Goal: Book appointment/travel/reservation

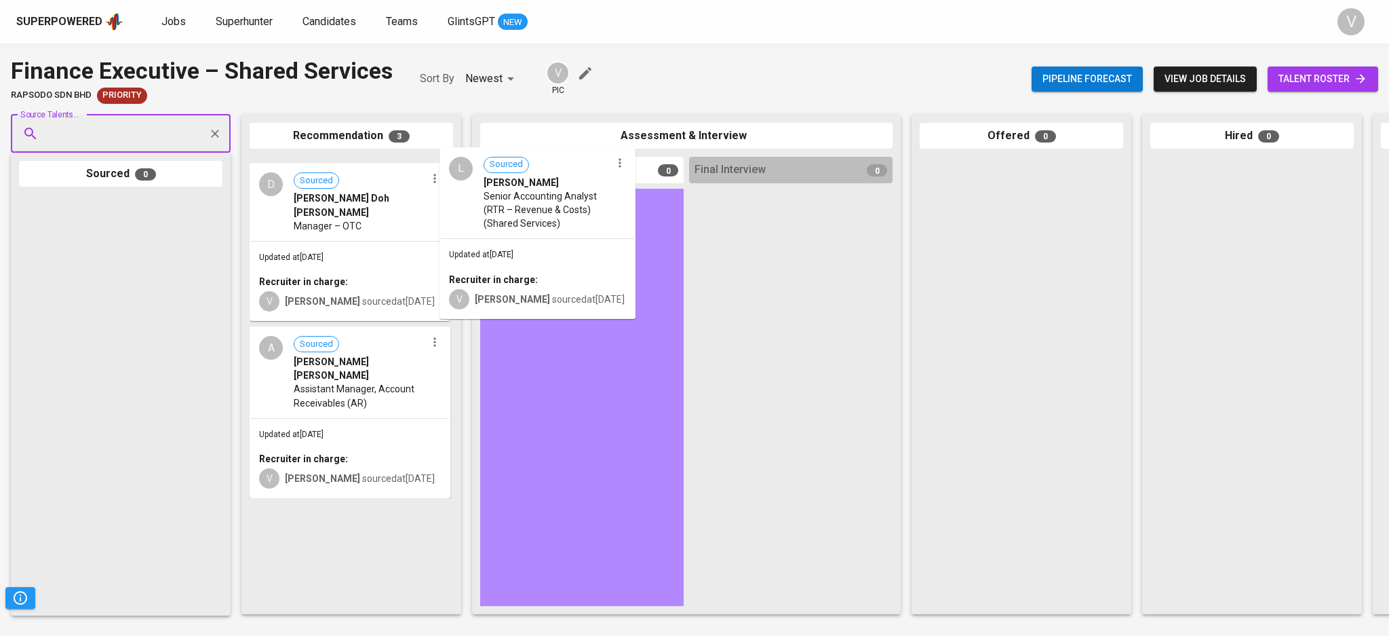
drag, startPoint x: 320, startPoint y: 187, endPoint x: 537, endPoint y: 224, distance: 220.2
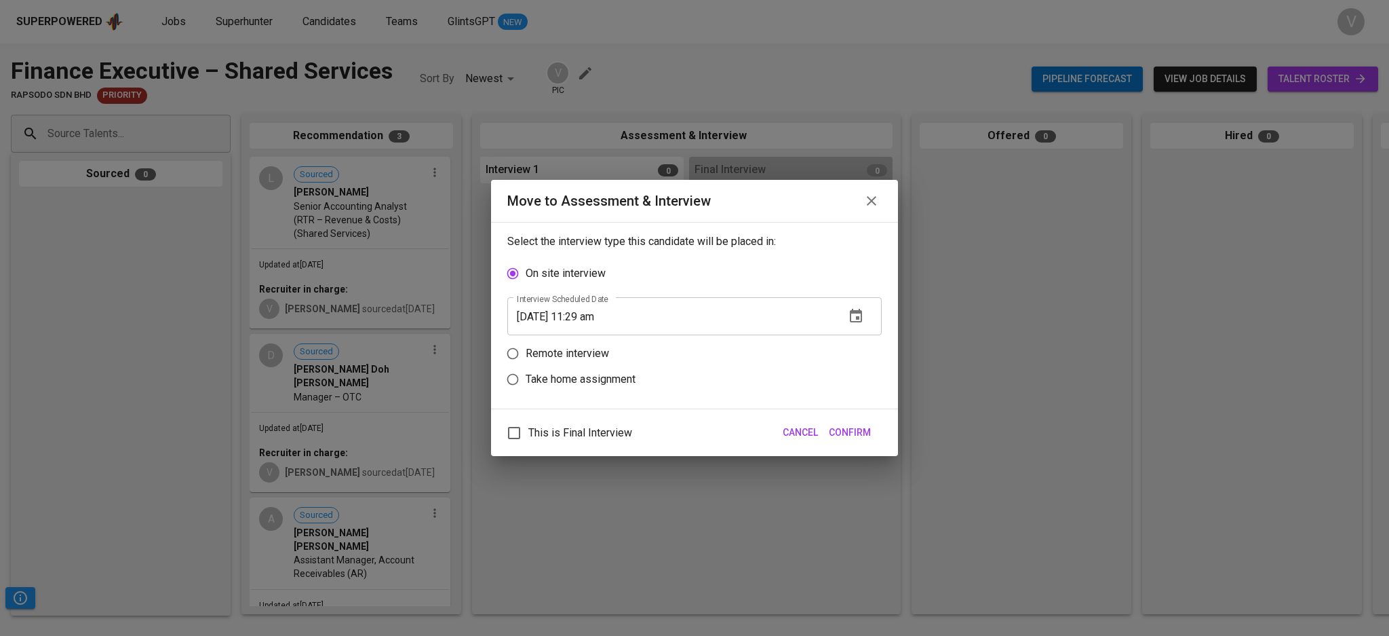
click at [534, 345] on p "Remote interview" at bounding box center [567, 353] width 83 height 16
click at [526, 345] on input "Remote interview" at bounding box center [513, 354] width 26 height 26
radio input "true"
click at [852, 345] on icon "button" at bounding box center [856, 342] width 16 height 16
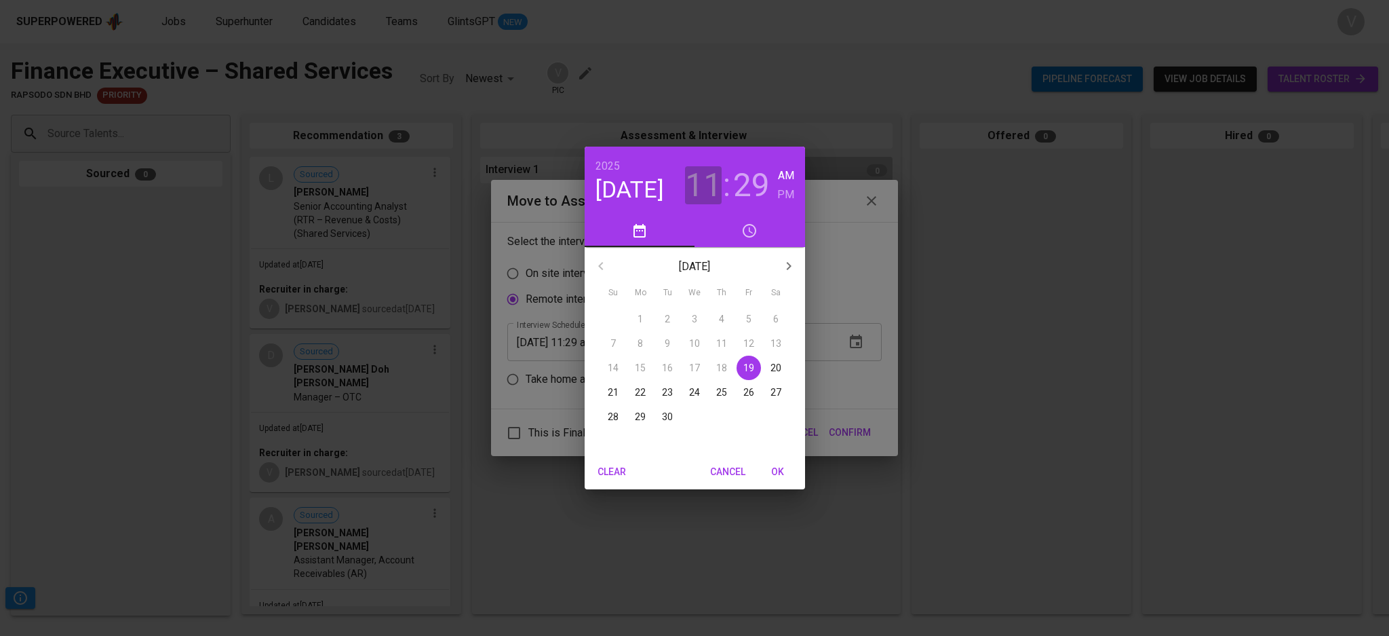
click at [708, 197] on h3 "11" at bounding box center [703, 185] width 37 height 38
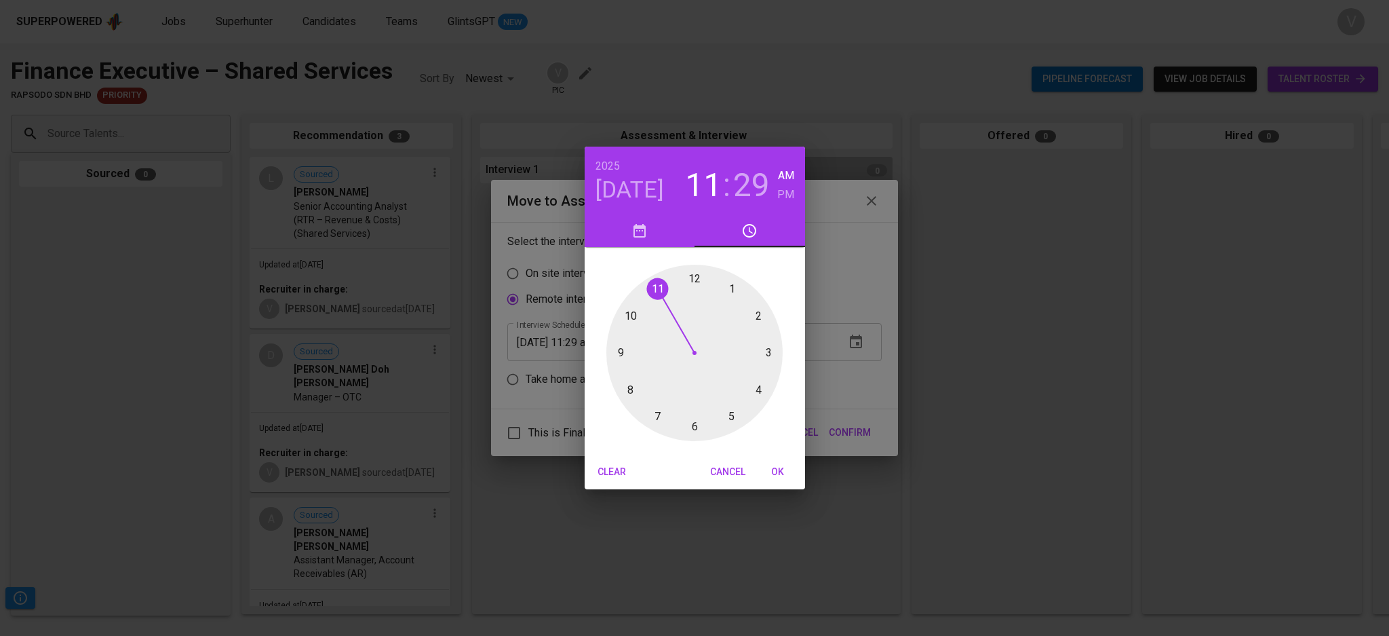
click at [771, 351] on div at bounding box center [695, 353] width 176 height 176
click at [788, 193] on h6 "PM" at bounding box center [785, 194] width 17 height 19
click at [691, 427] on div at bounding box center [695, 353] width 176 height 176
type input "[DATE] 03:30 pm"
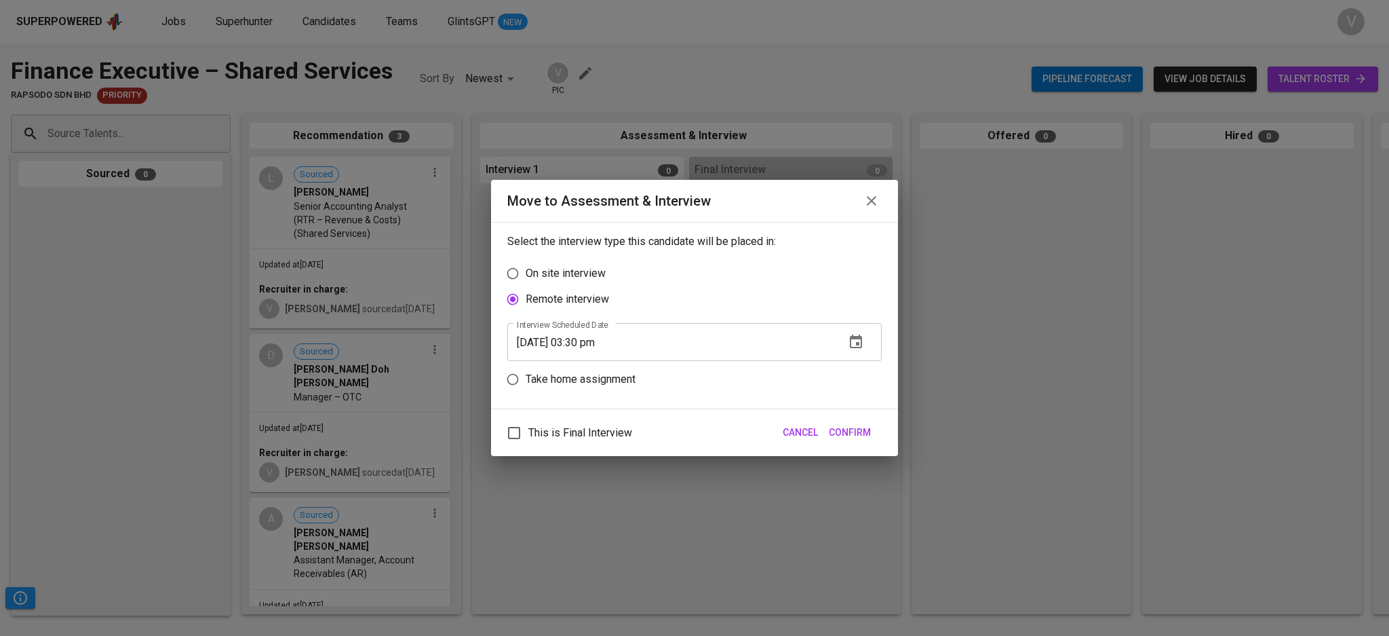
click at [867, 436] on span "Confirm" at bounding box center [850, 432] width 42 height 17
